Goal: Task Accomplishment & Management: Manage account settings

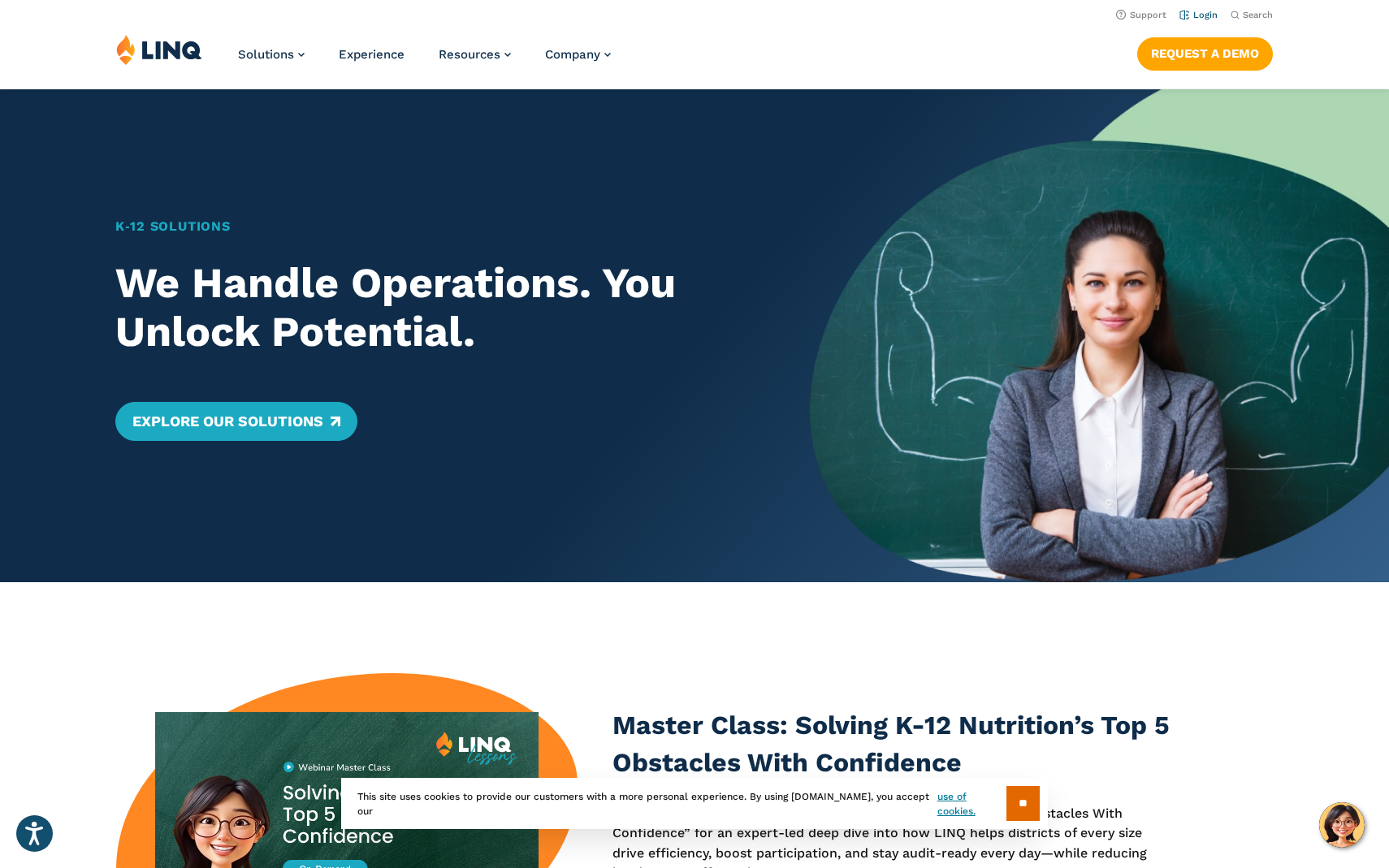
click at [1202, 11] on link "Login" at bounding box center [1198, 15] width 38 height 11
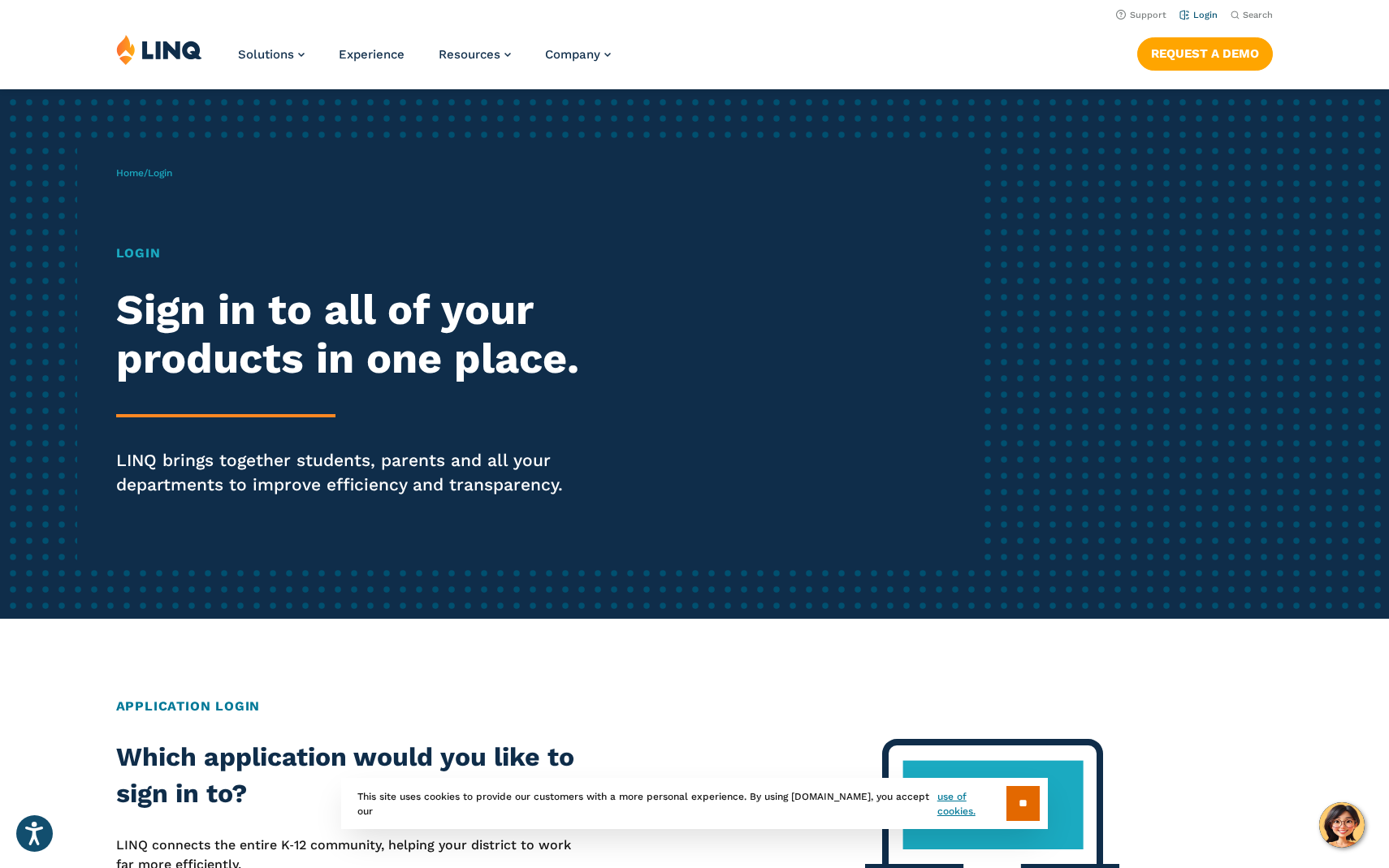
click at [1204, 14] on link "Login" at bounding box center [1198, 15] width 38 height 11
